Goal: Transaction & Acquisition: Purchase product/service

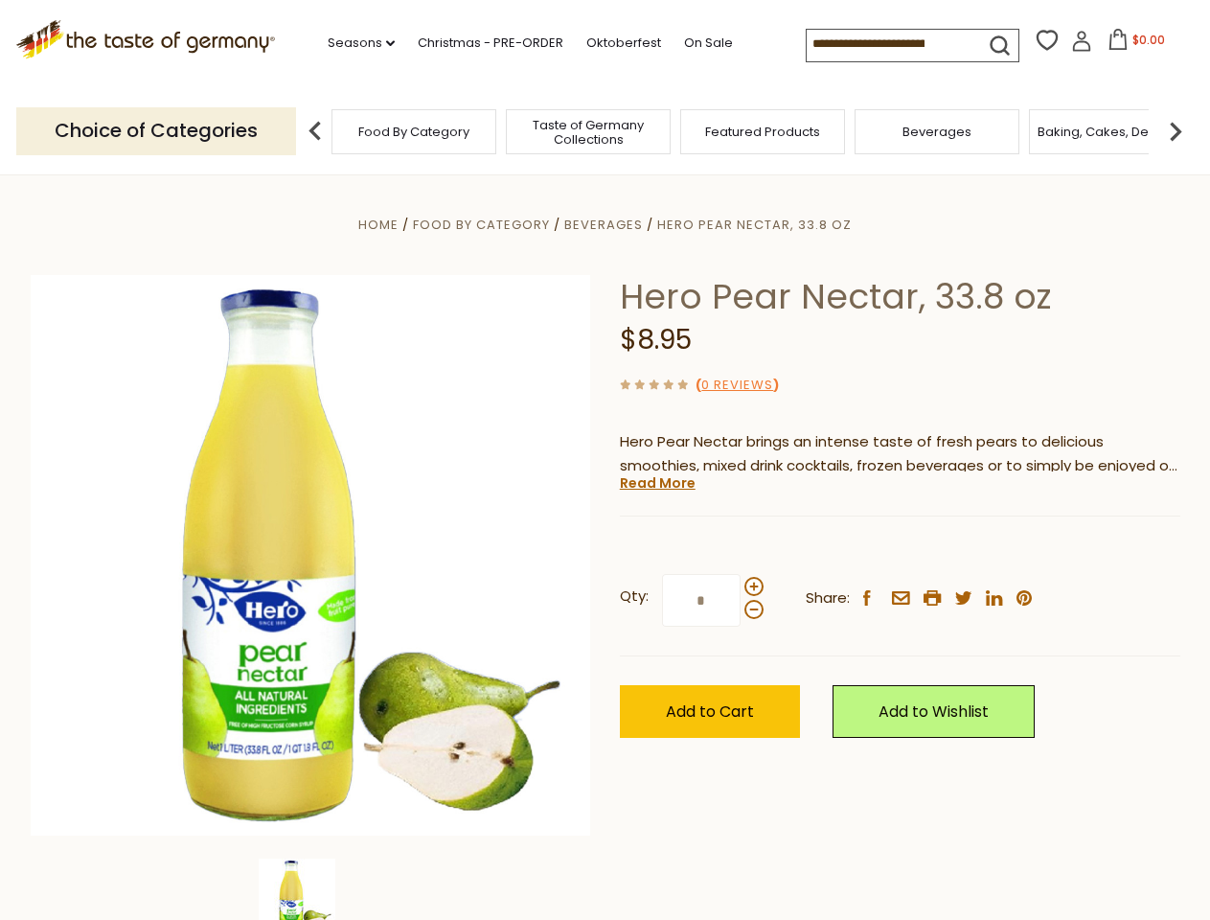
click at [605, 460] on div "Home Food By Category [GEOGRAPHIC_DATA] Hero Pear Nectar, 33.8 oz Hero Pear Nec…" at bounding box center [605, 582] width 1179 height 738
click at [354, 43] on link "Seasons dropdown_arrow" at bounding box center [361, 43] width 67 height 21
click at [889, 44] on input at bounding box center [888, 43] width 162 height 27
click at [1133, 45] on span "$0.00" at bounding box center [1149, 40] width 33 height 16
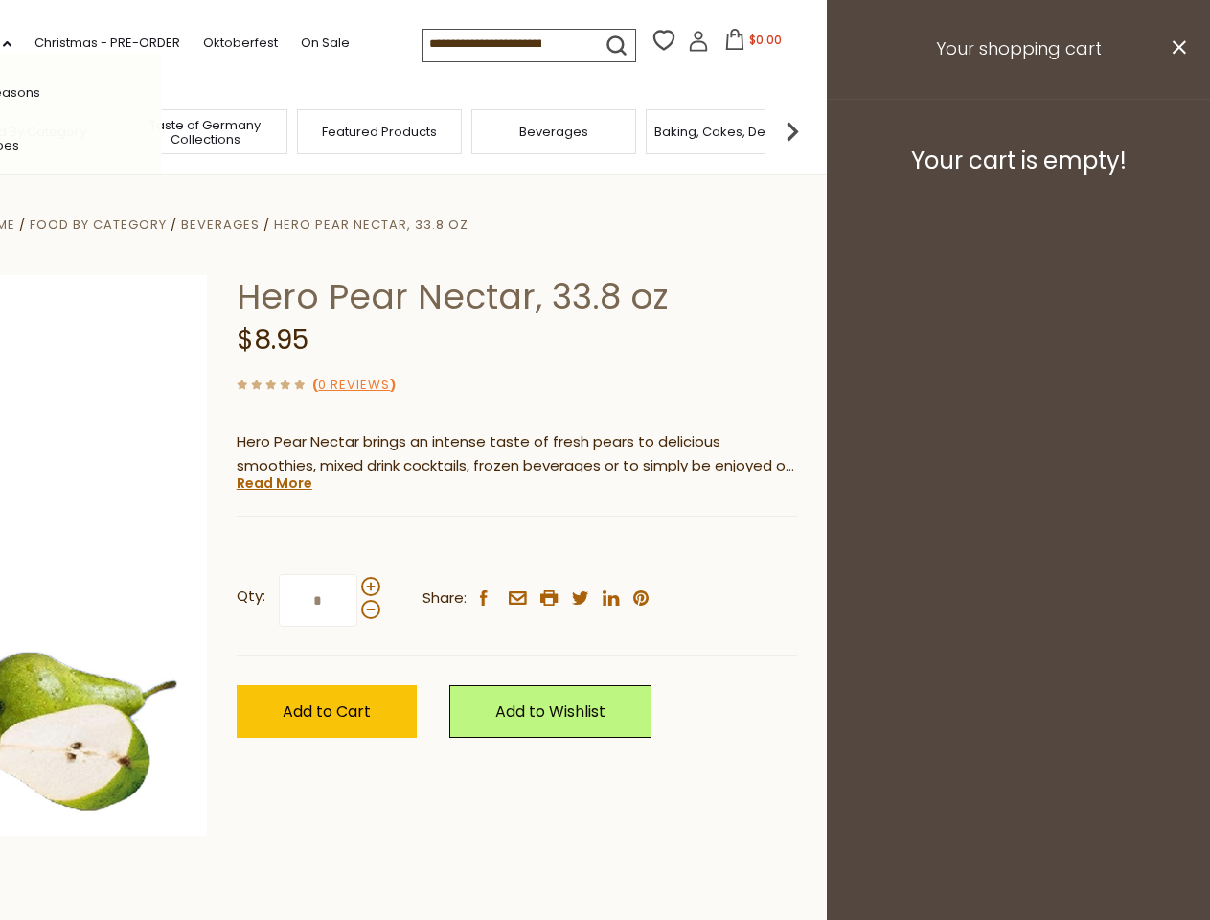
click at [162, 130] on div "All Seasons Recipes Game Day [DATE] [DATE] [DATE][PERSON_NAME] [DATE] Springfes…" at bounding box center [53, 460] width 218 height 813
click at [1176, 130] on footer "Your cart is empty!" at bounding box center [1018, 161] width 383 height 124
click at [605, 547] on div "Qty: * Share: facebook email printer twitter linkedin pinterest" at bounding box center [517, 600] width 561 height 111
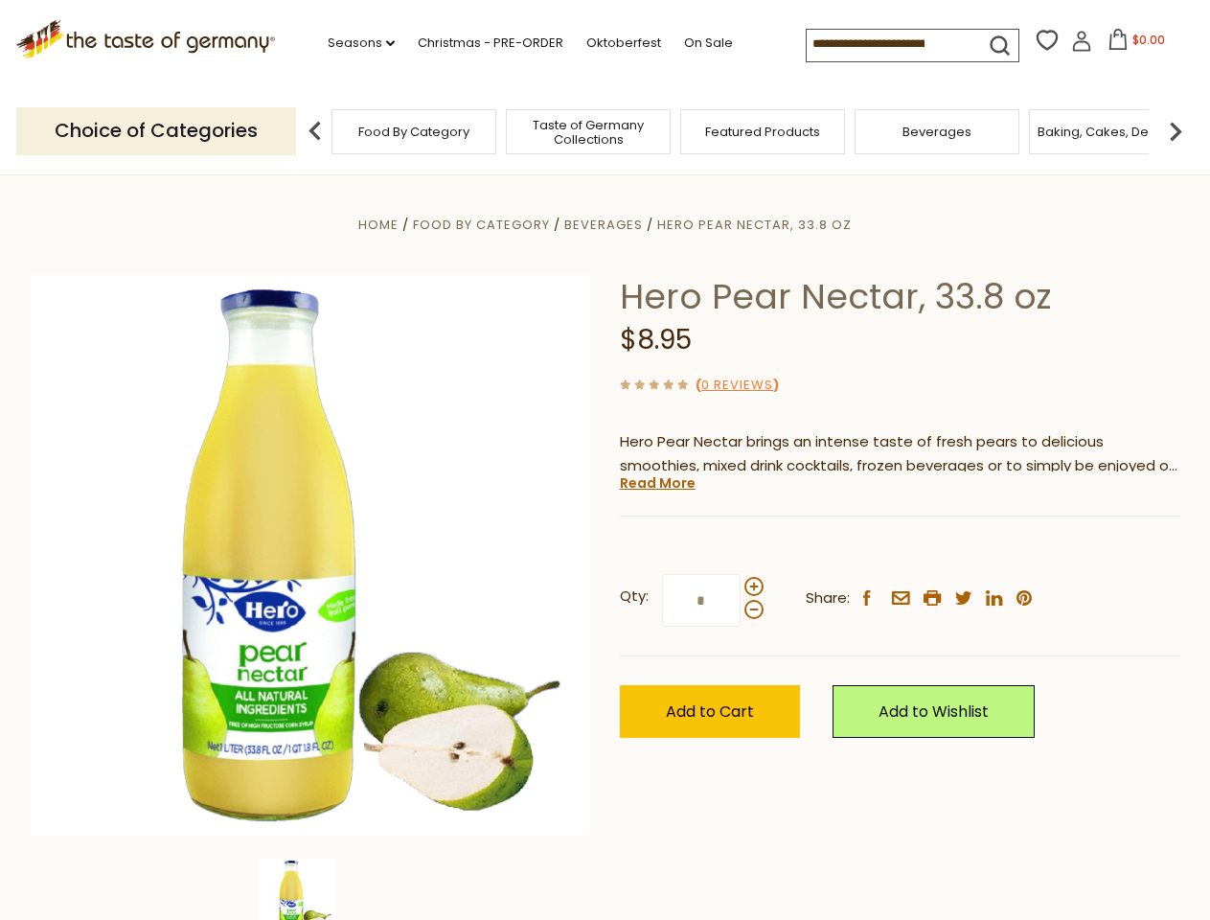
click at [310, 889] on div "Home Food By Category [GEOGRAPHIC_DATA] Hero Pear Nectar, 33.8 oz Hero Pear Nec…" at bounding box center [605, 582] width 1179 height 738
click at [310, 889] on img at bounding box center [297, 897] width 77 height 77
click at [656, 483] on link "Read More" at bounding box center [658, 482] width 76 height 19
